Goal: Find specific page/section: Find specific page/section

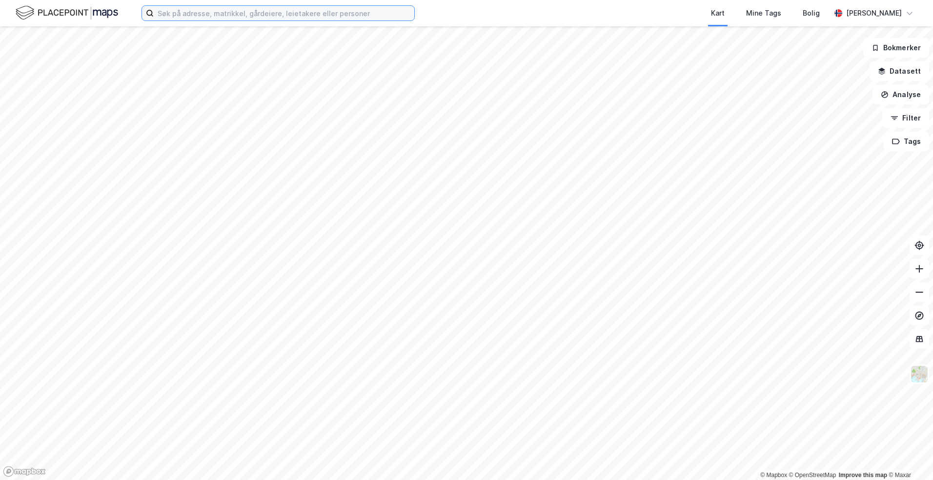
click at [184, 17] on input at bounding box center [284, 13] width 261 height 15
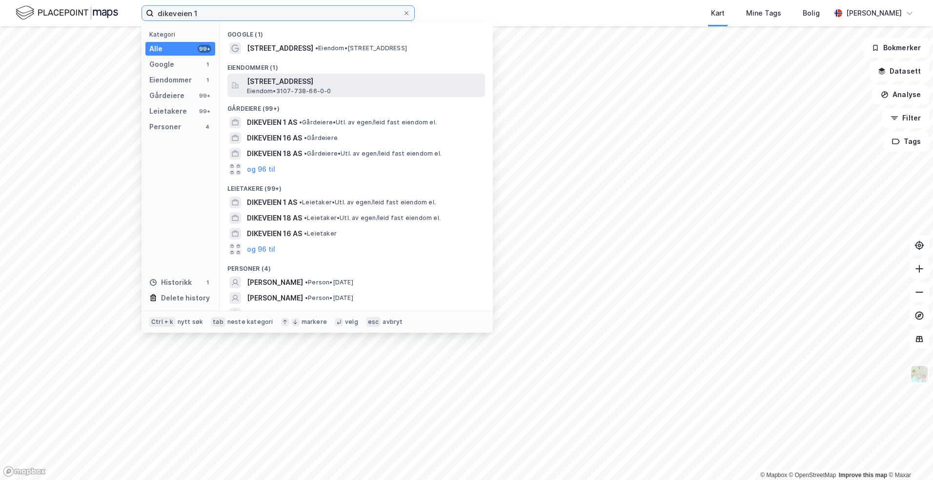
type input "dikeveien 1"
click at [258, 84] on span "[STREET_ADDRESS]" at bounding box center [364, 82] width 234 height 12
